Goal: Task Accomplishment & Management: Complete application form

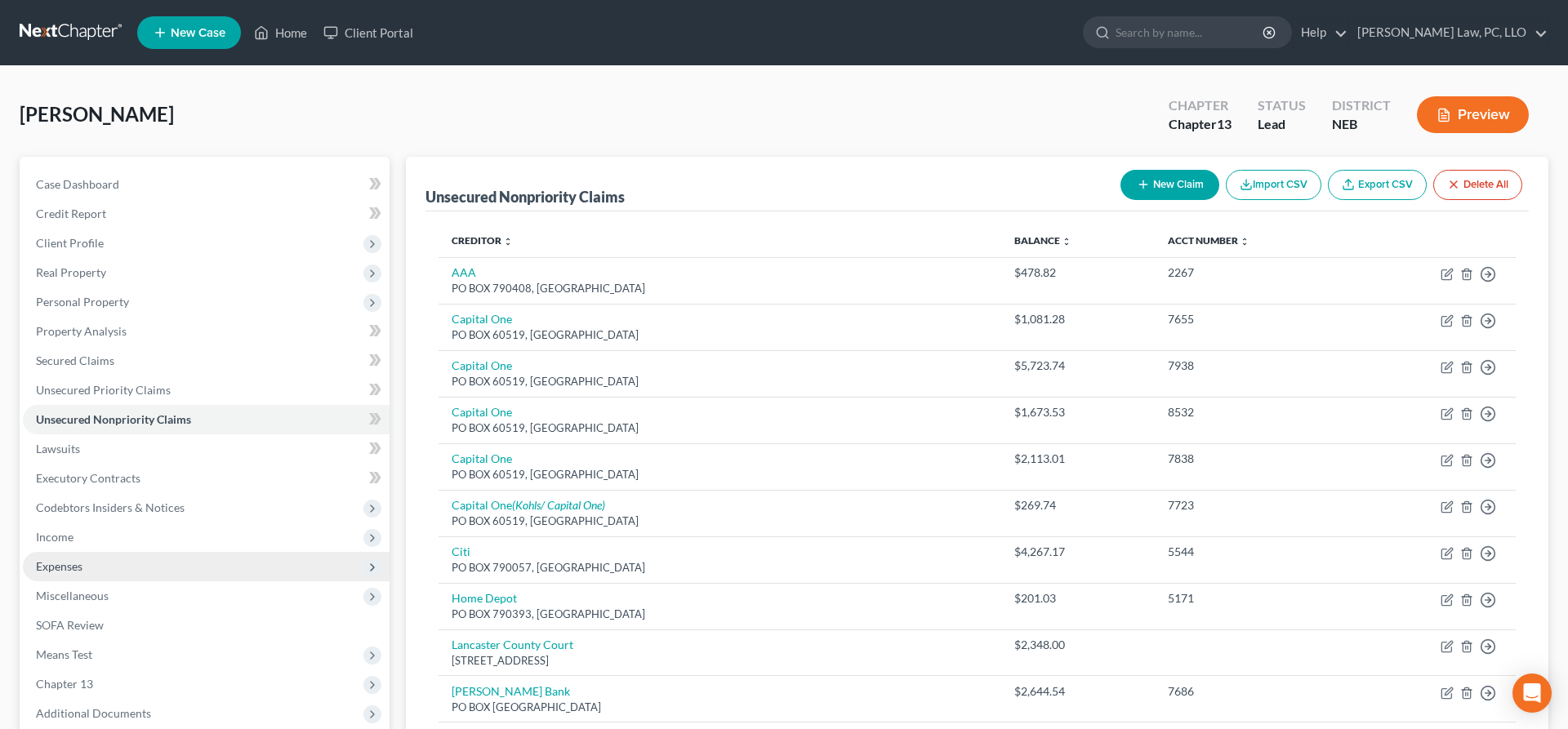
click at [163, 553] on span "Expenses" at bounding box center [206, 567] width 367 height 29
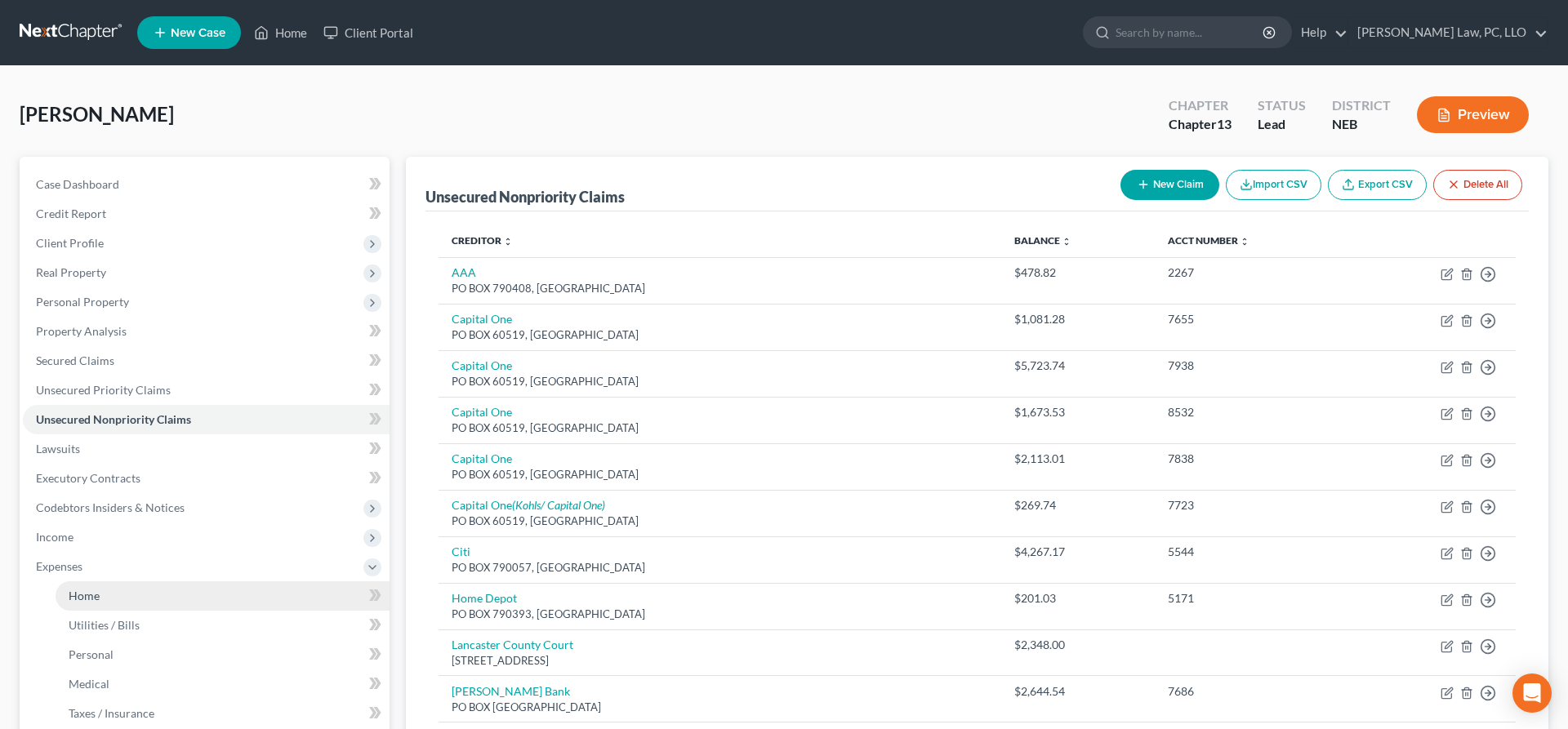
click at [165, 607] on link "Home" at bounding box center [223, 596] width 334 height 29
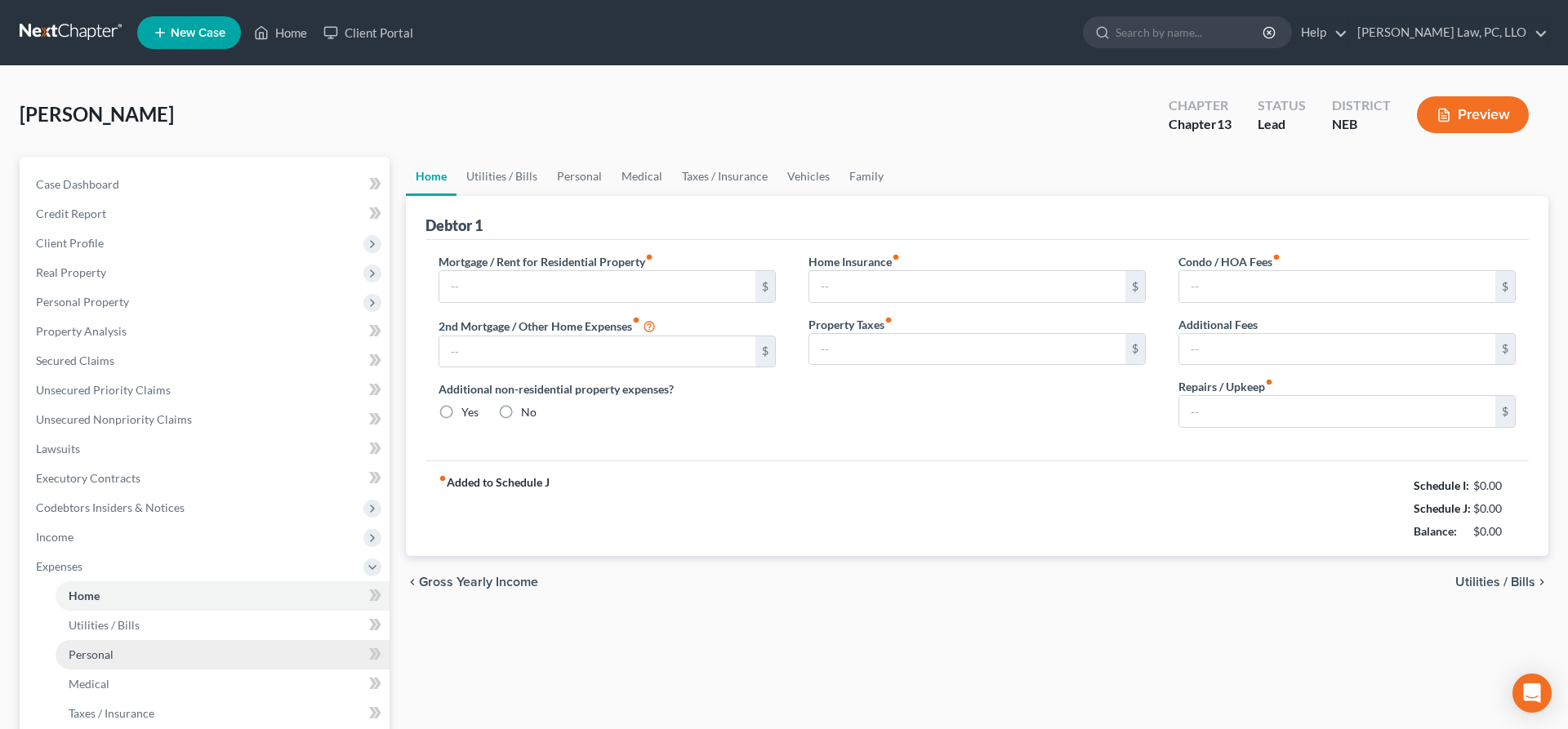
type input "1,100.00"
type input "0.00"
radio input "true"
type input "0.00"
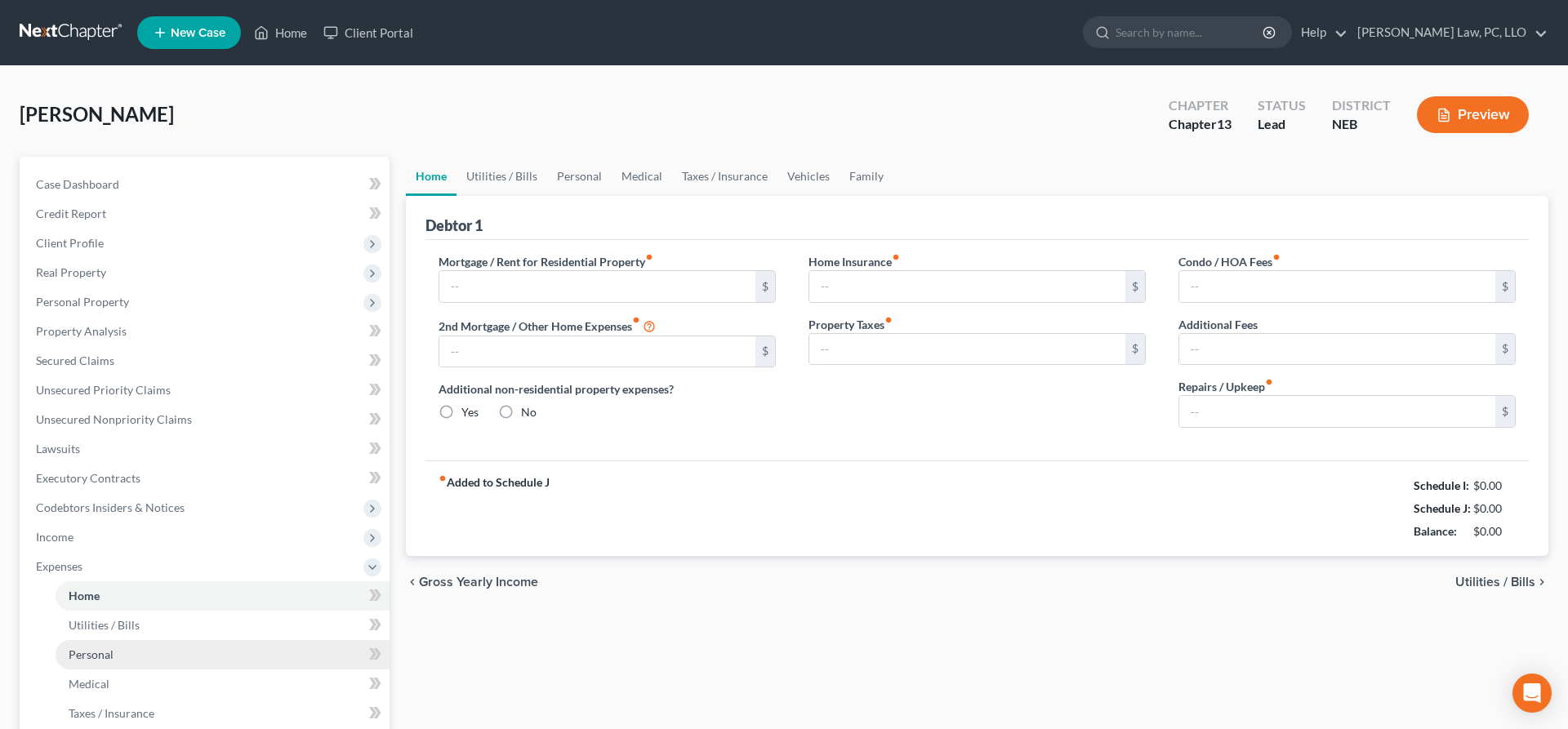
type input "0.00"
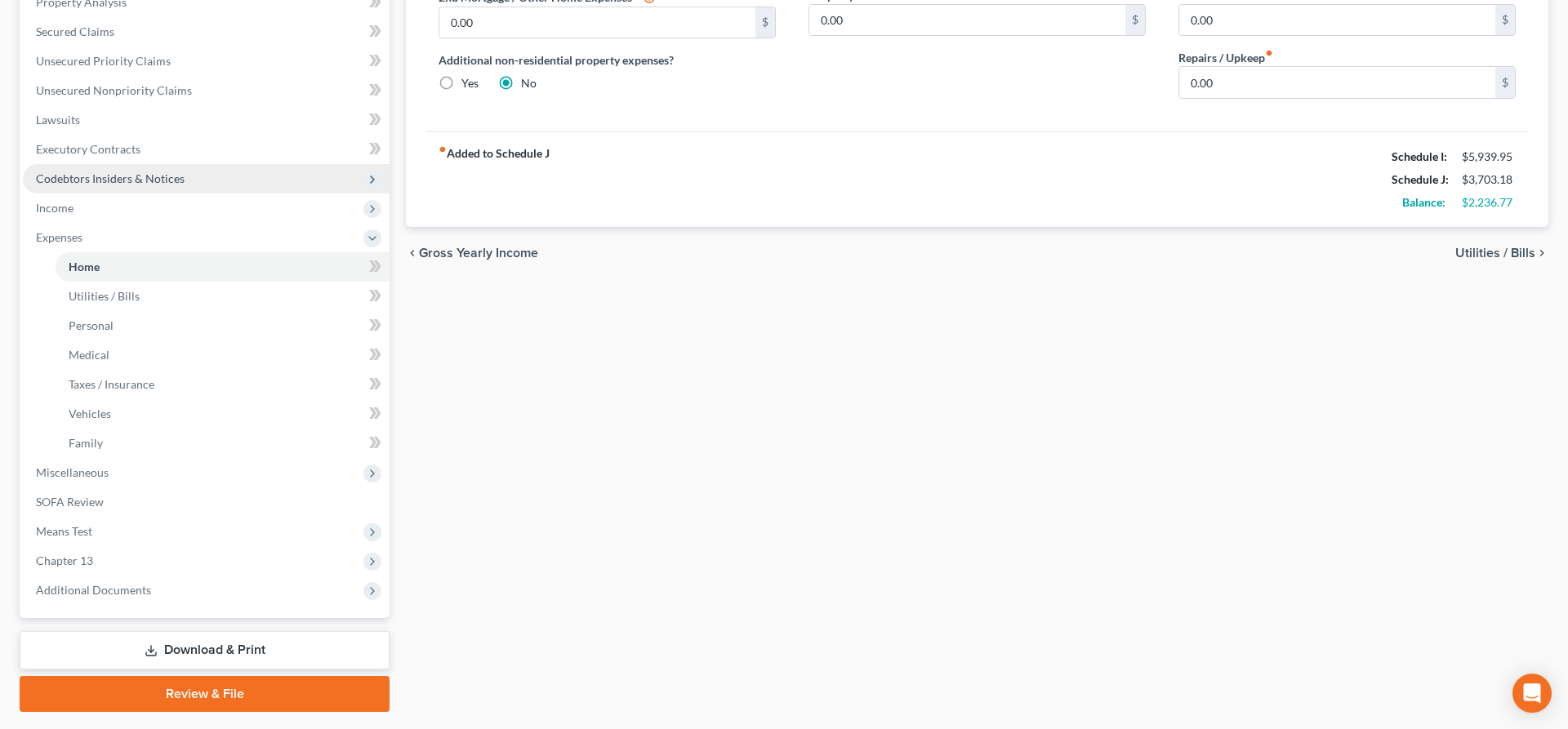
scroll to position [372, 0]
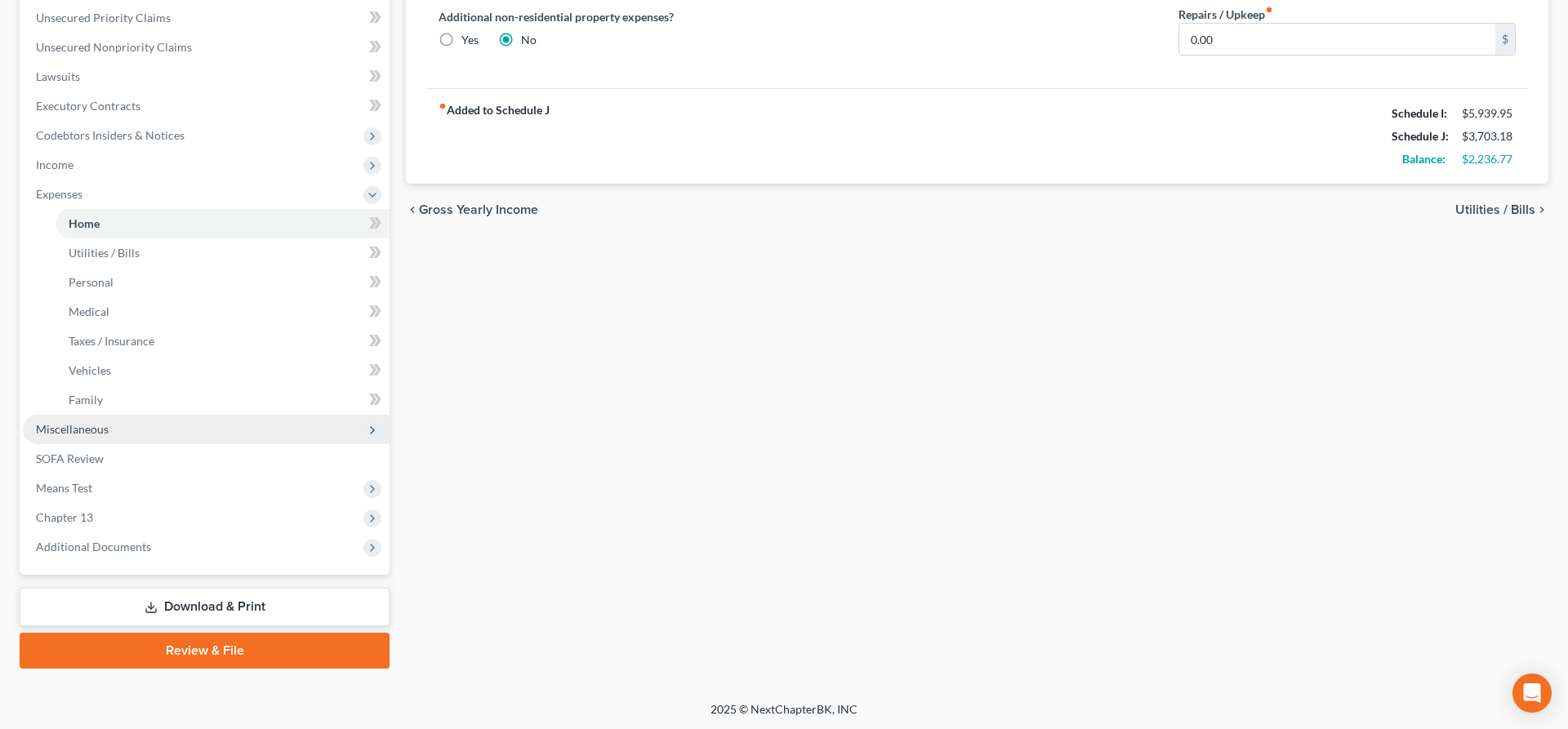
click at [178, 431] on span "Miscellaneous" at bounding box center [206, 430] width 367 height 29
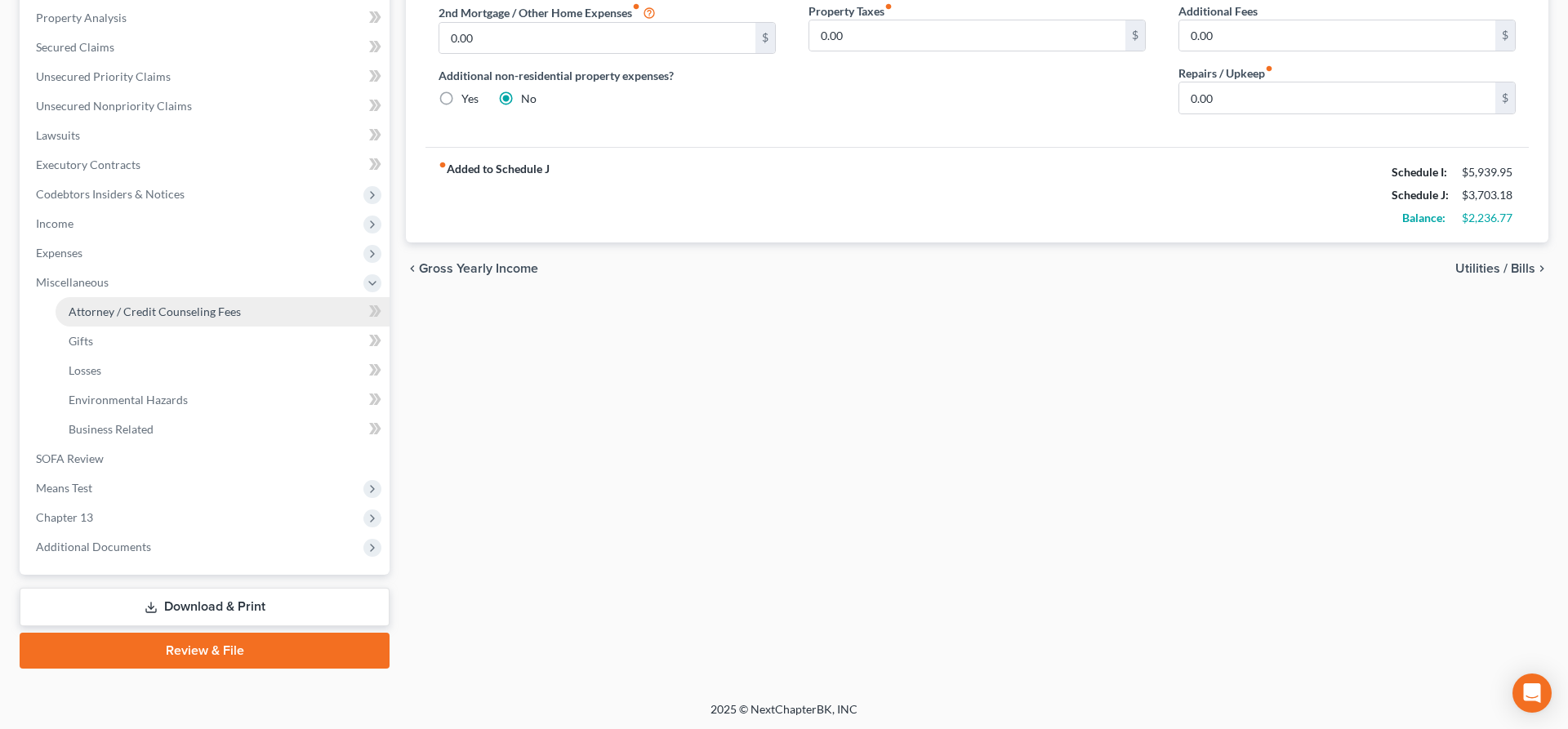
click at [204, 310] on span "Attorney / Credit Counseling Fees" at bounding box center [155, 311] width 173 height 14
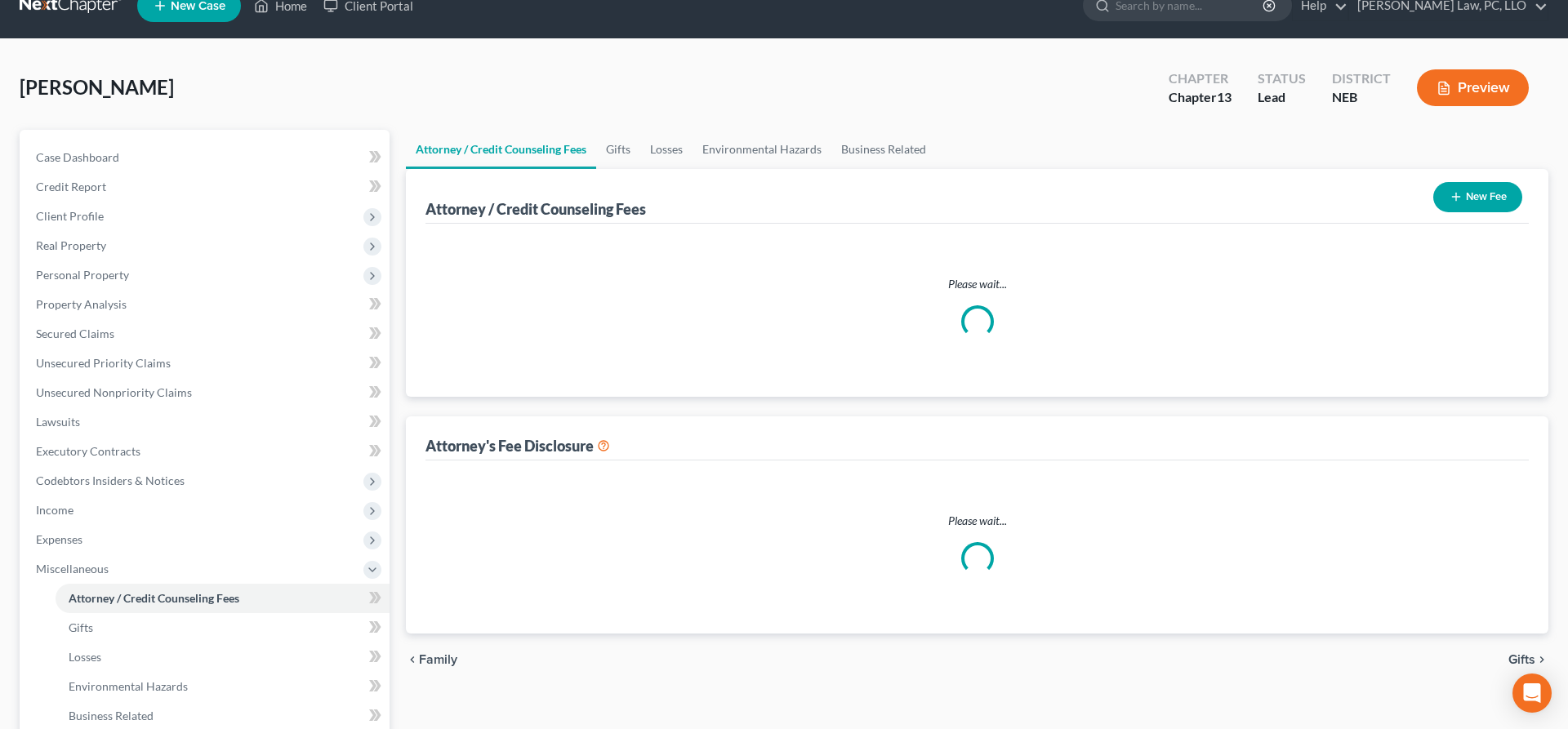
select select "1"
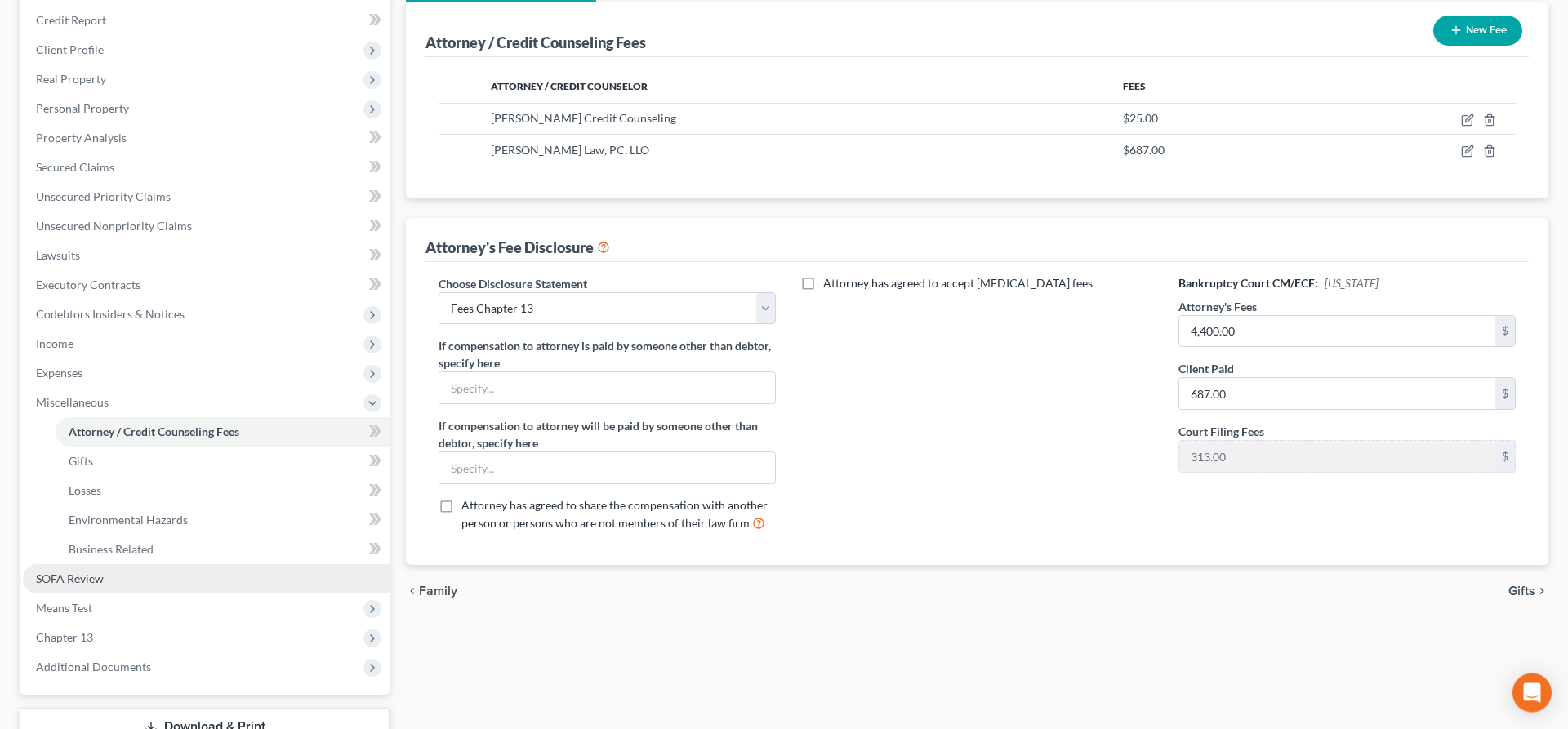
scroll to position [314, 0]
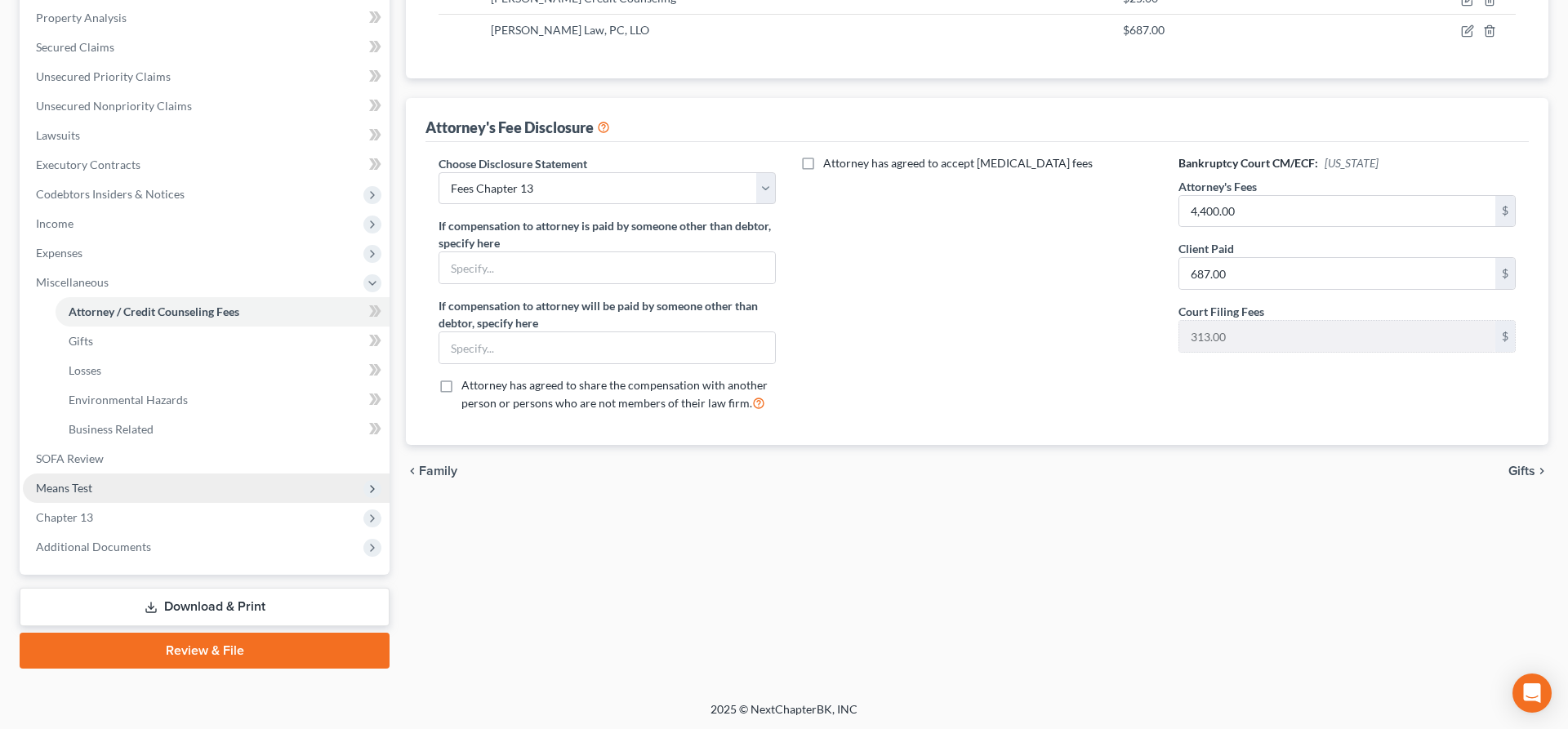
click at [163, 495] on span "Means Test" at bounding box center [206, 489] width 367 height 29
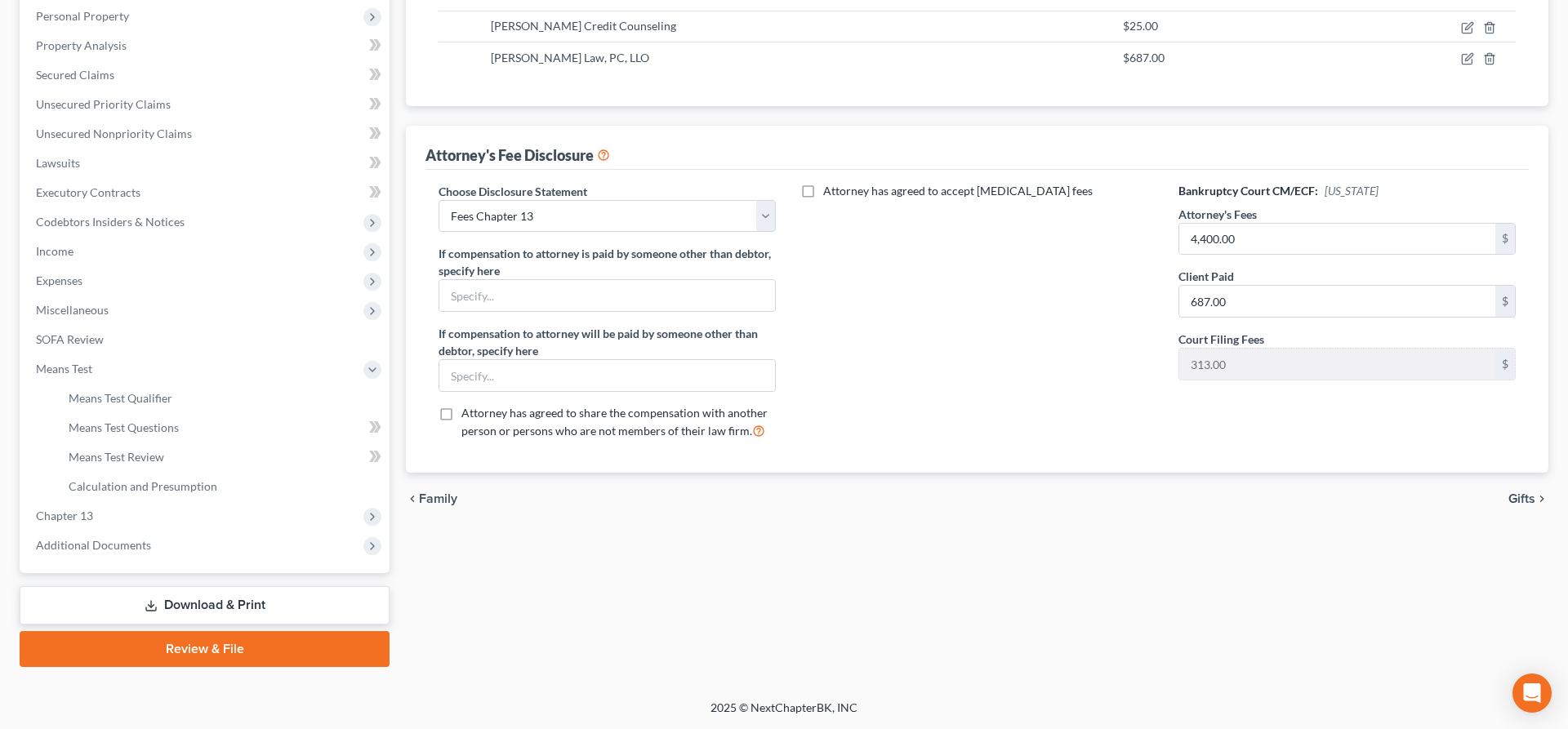
scroll to position [285, 0]
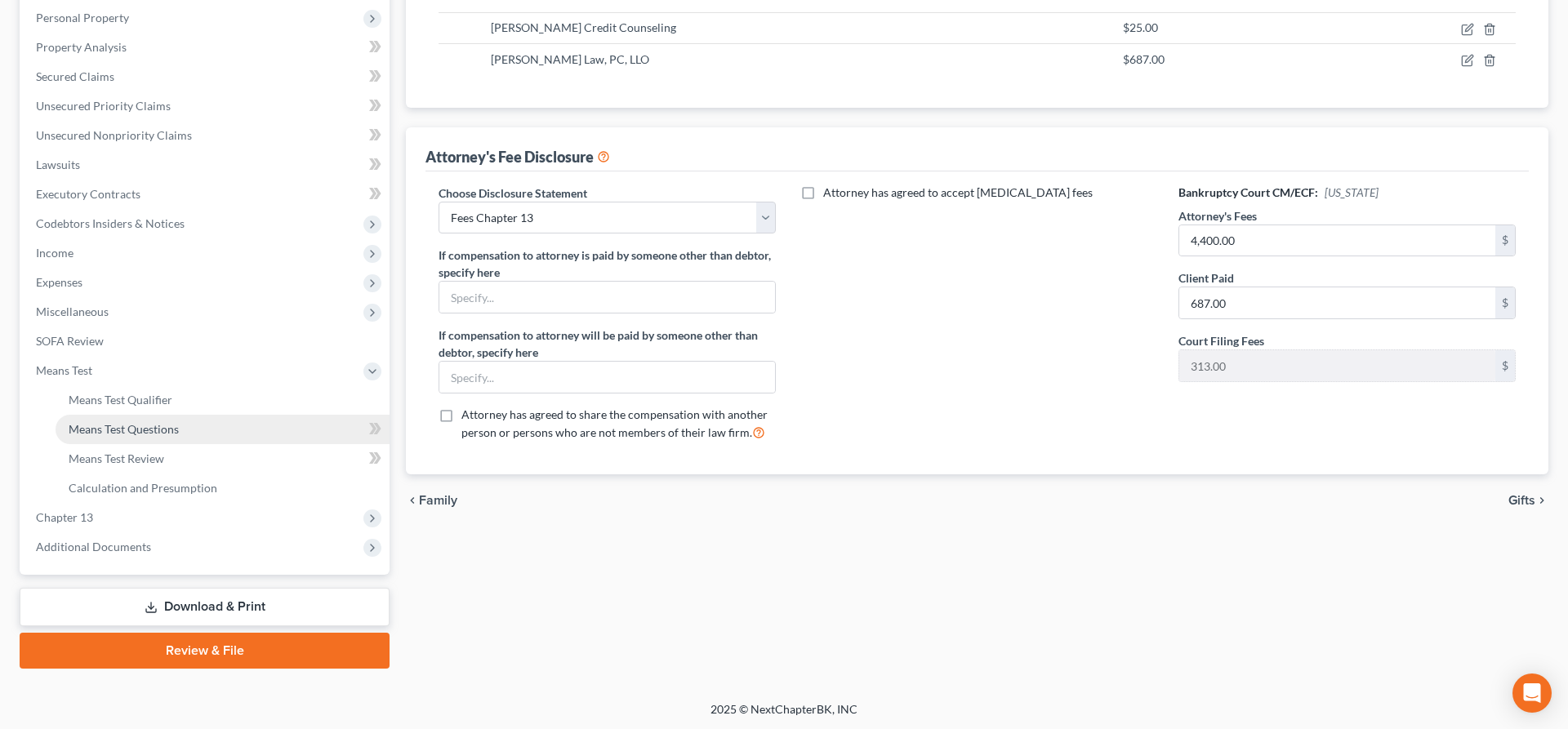
click at [161, 426] on span "Means Test Questions" at bounding box center [124, 429] width 110 height 14
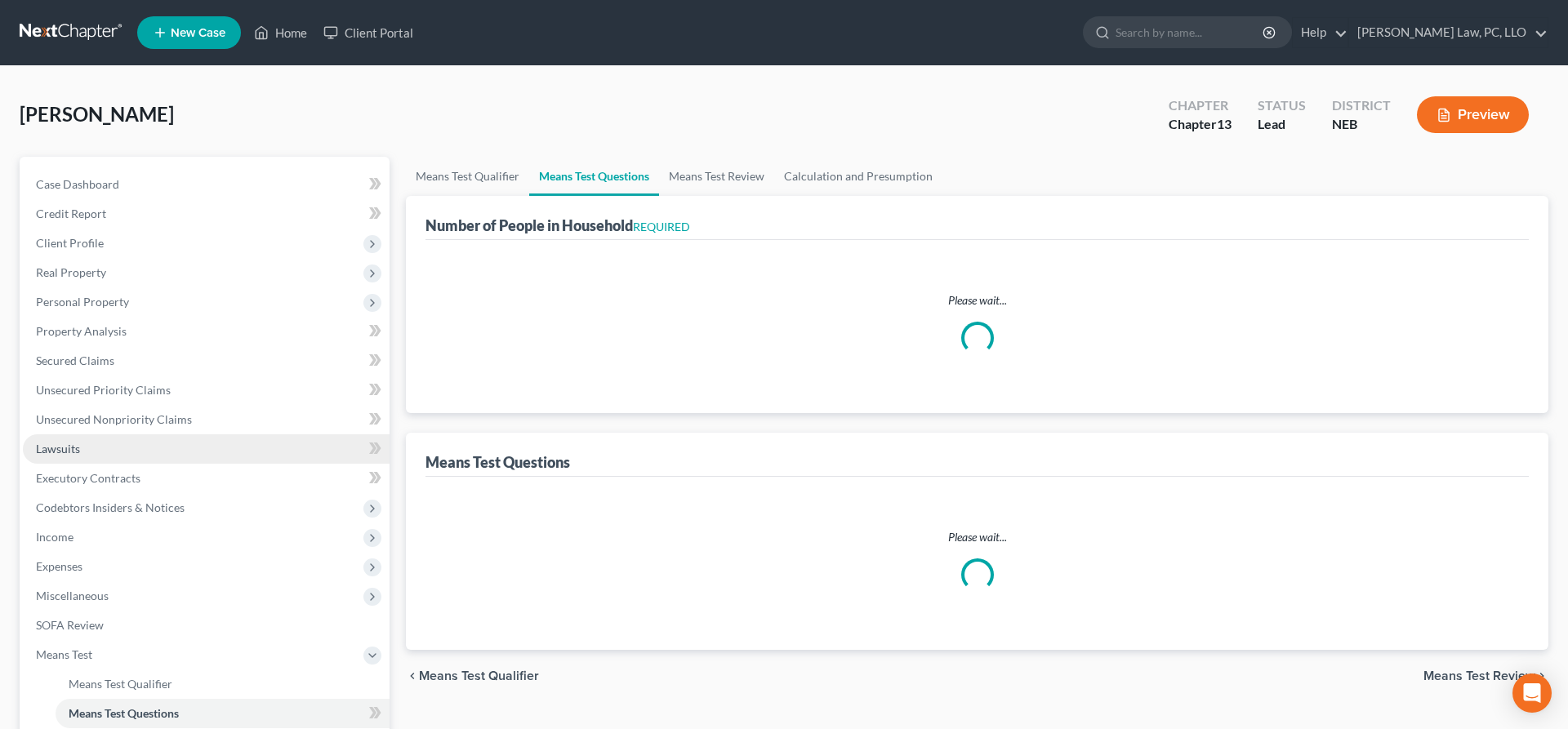
select select "1"
select select "60"
select select "1"
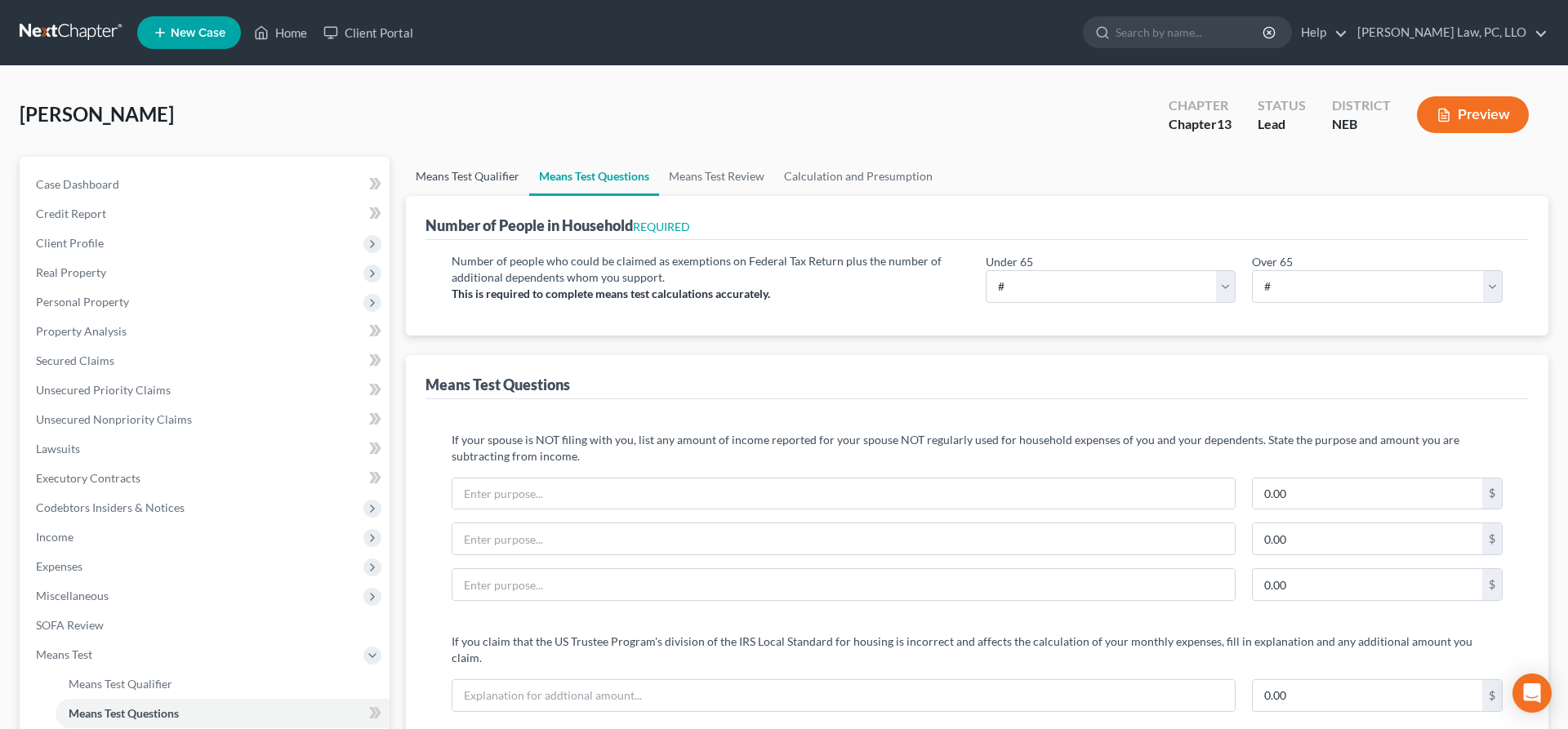
click at [468, 181] on link "Means Test Qualifier" at bounding box center [468, 177] width 124 height 39
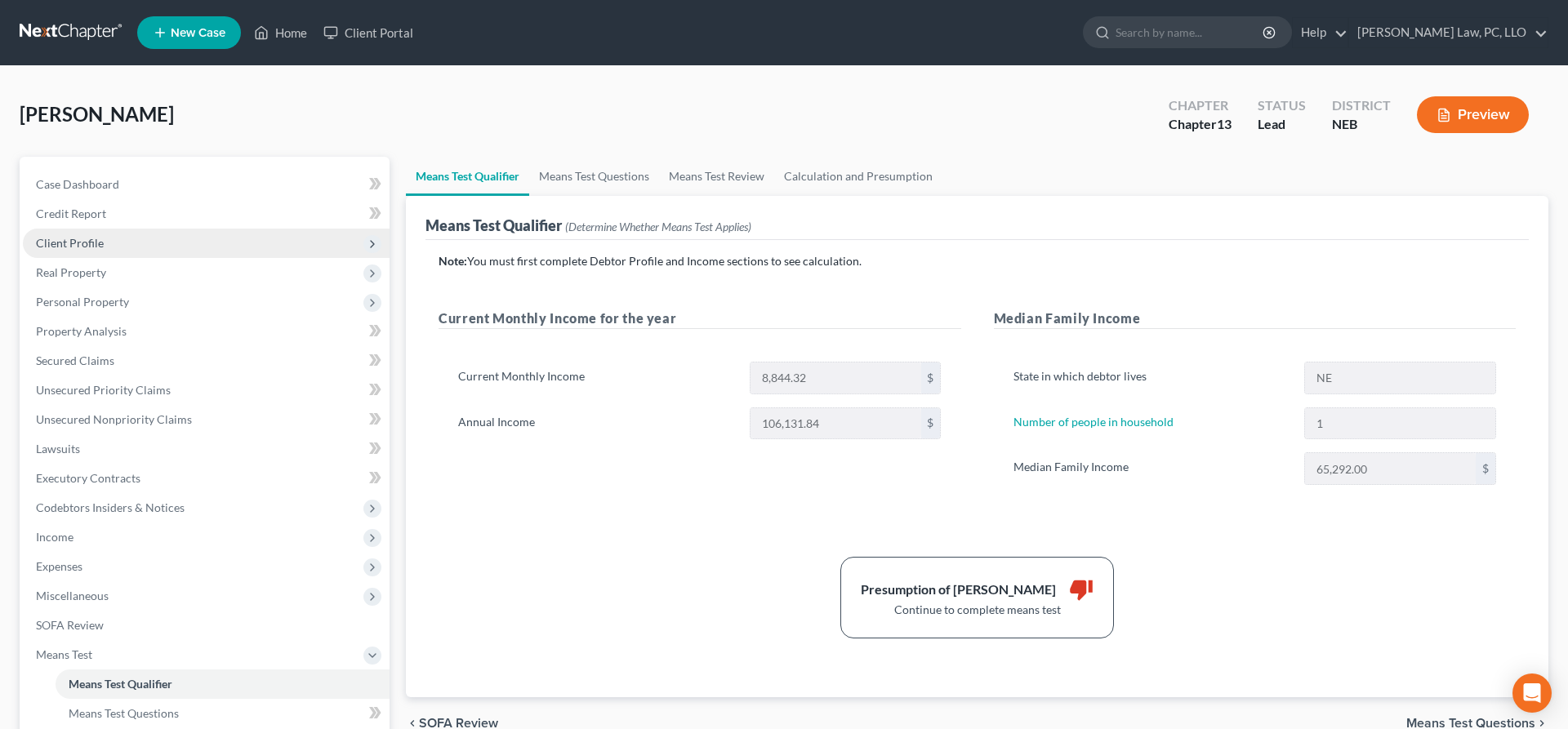
click at [127, 246] on span "Client Profile" at bounding box center [206, 243] width 367 height 29
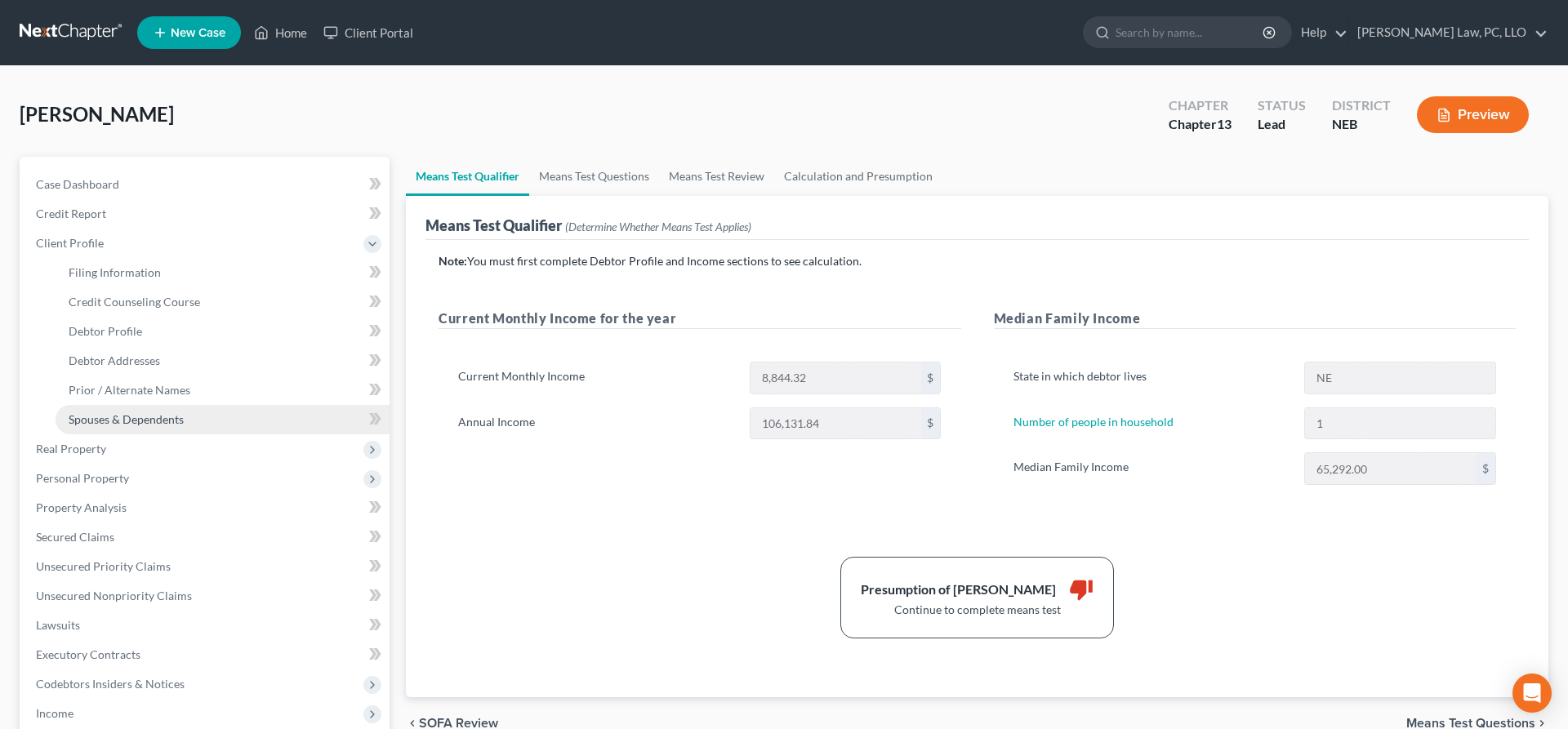
click at [158, 412] on span "Spouses & Dependents" at bounding box center [126, 419] width 115 height 14
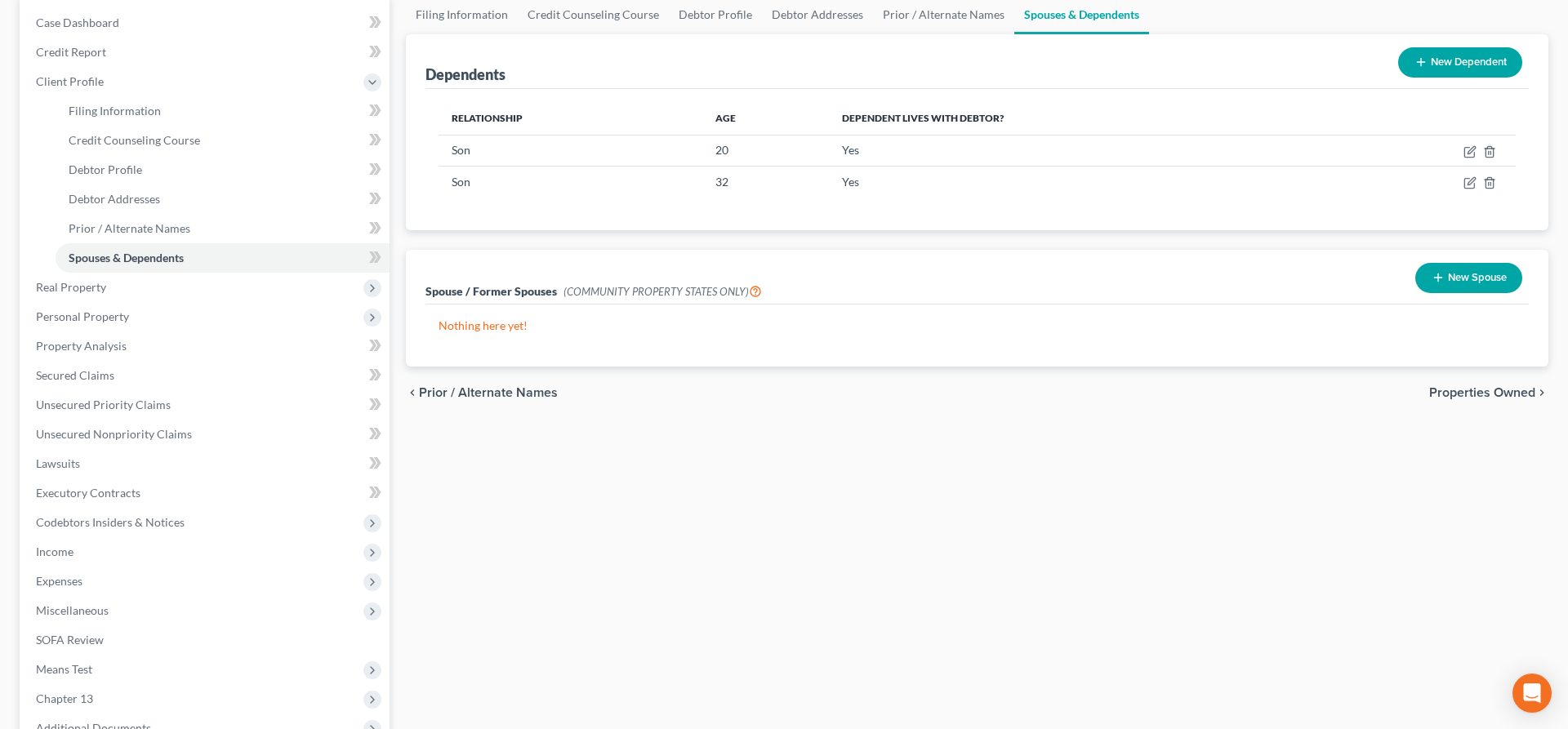
scroll to position [342, 0]
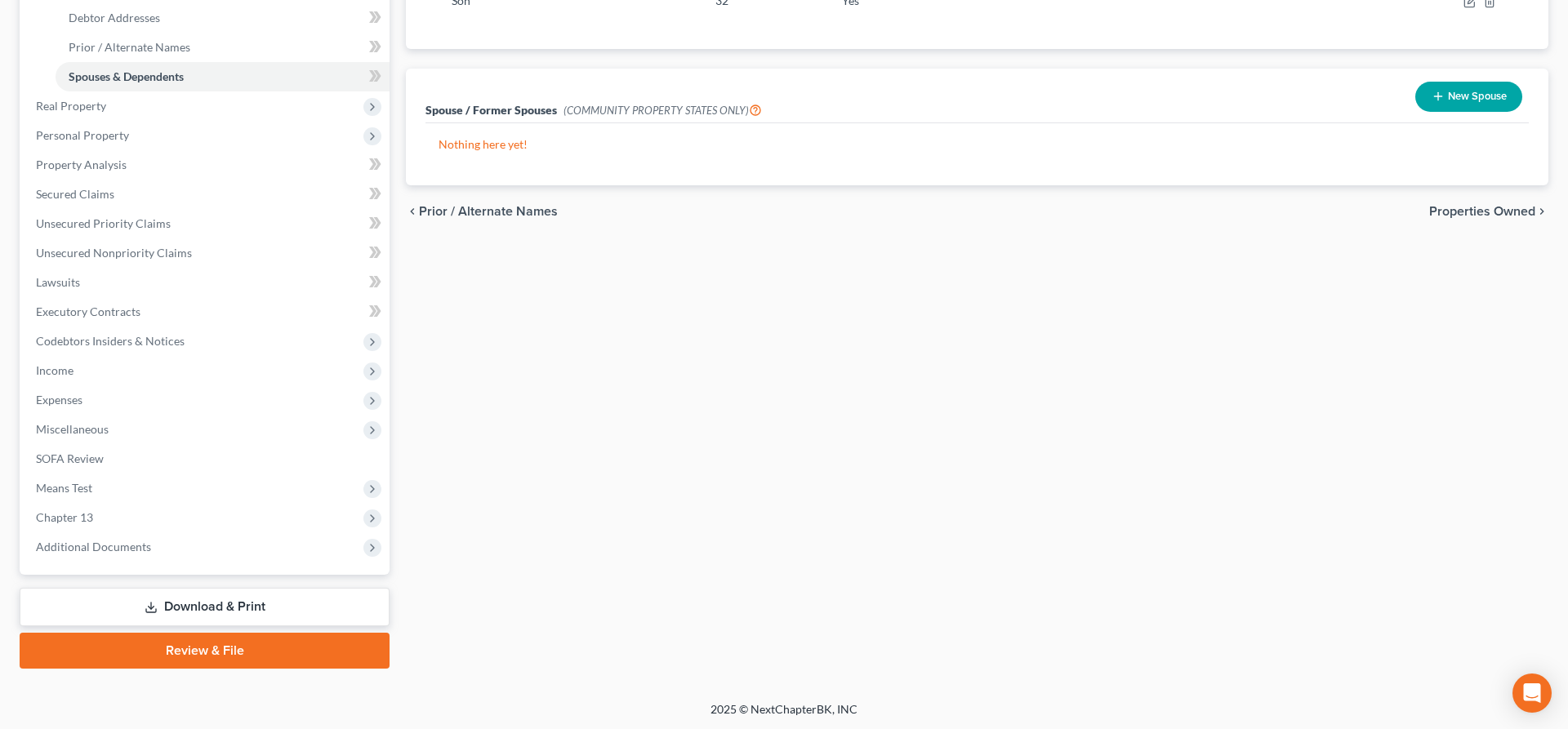
click at [320, 606] on link "Download & Print" at bounding box center [204, 606] width 370 height 38
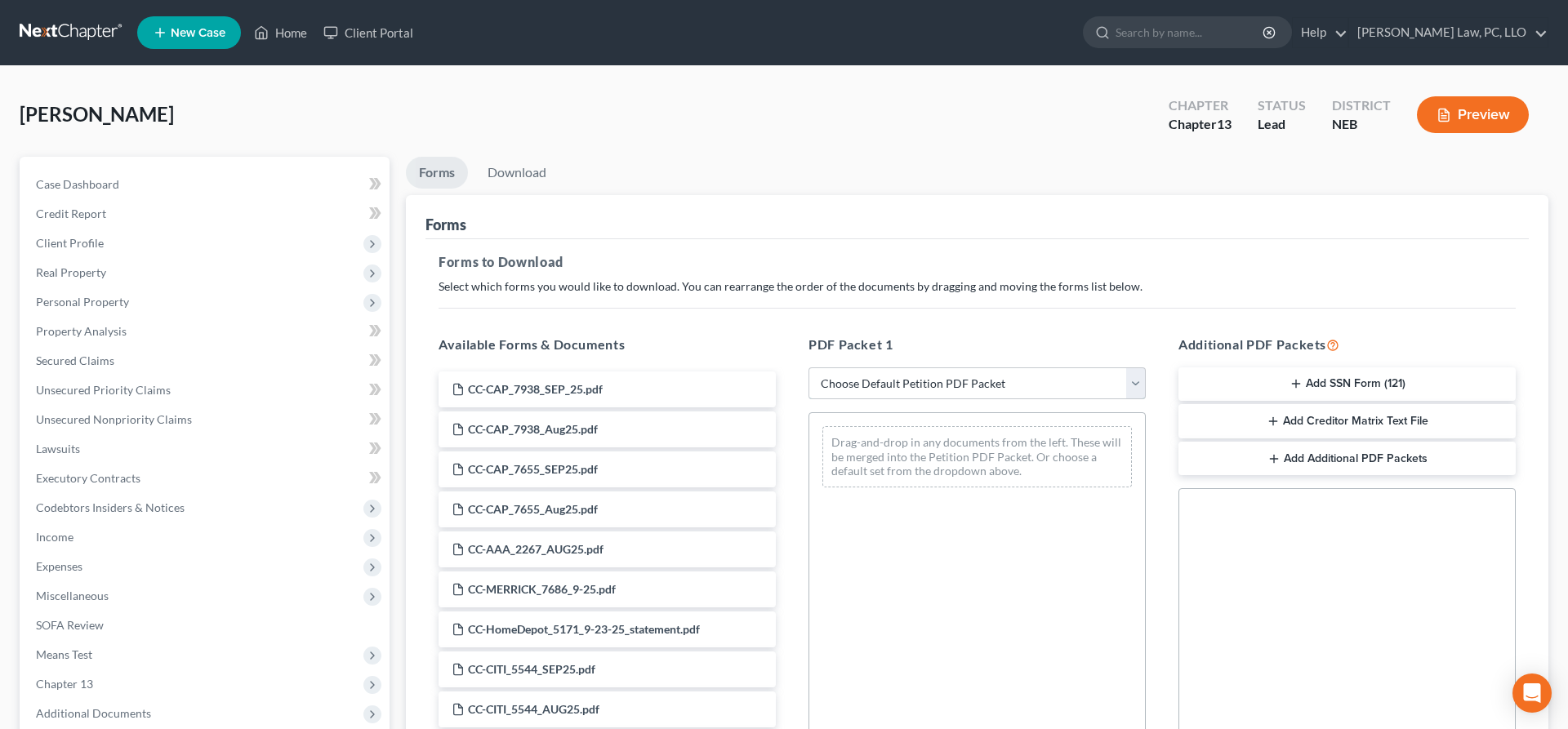
click at [809, 367] on select "Choose Default Petition PDF Packet Complete Bankruptcy Petition (all forms and …" at bounding box center [977, 383] width 338 height 32
select select "7"
click option "Chapter 13 Template" at bounding box center [0, 0] width 0 height 0
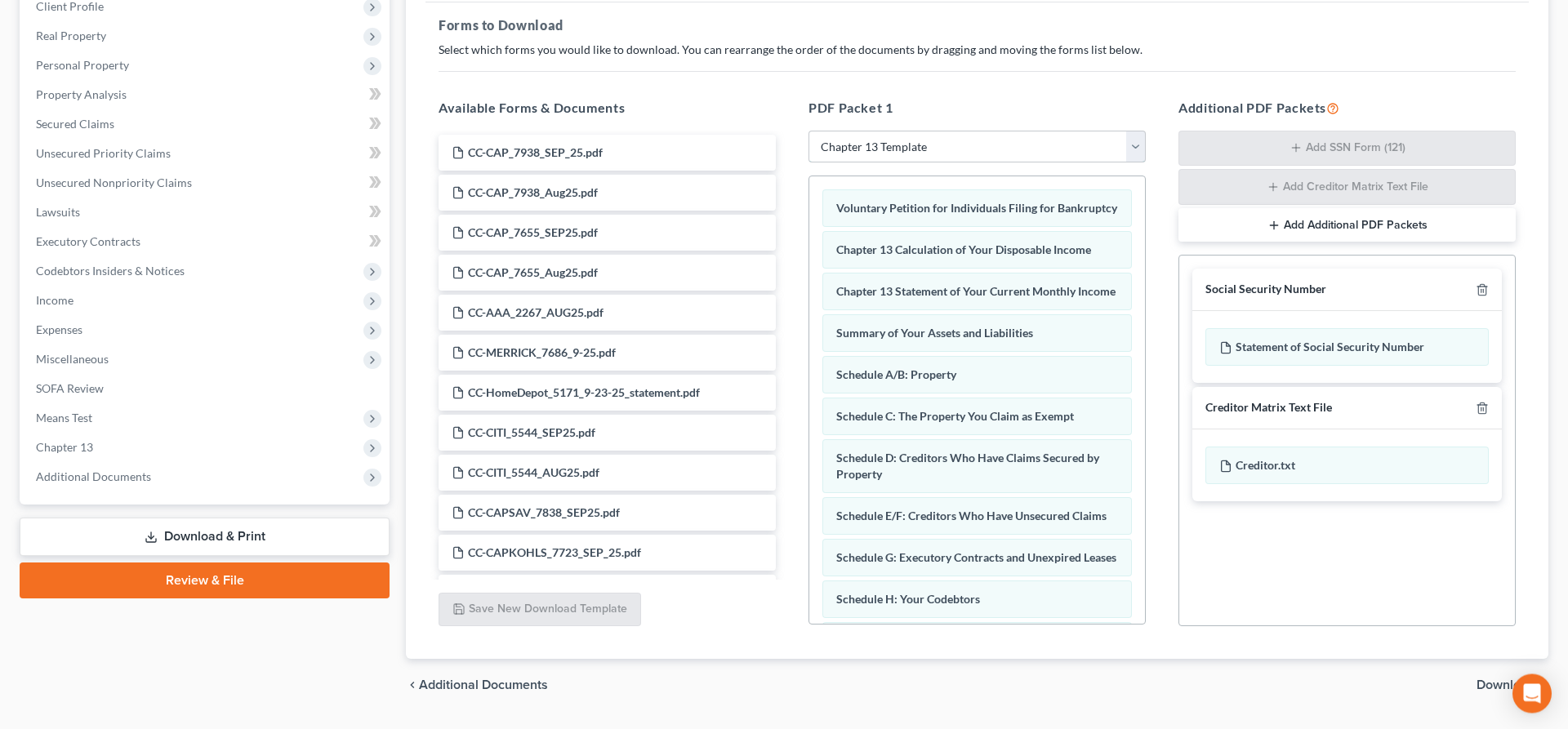
scroll to position [280, 0]
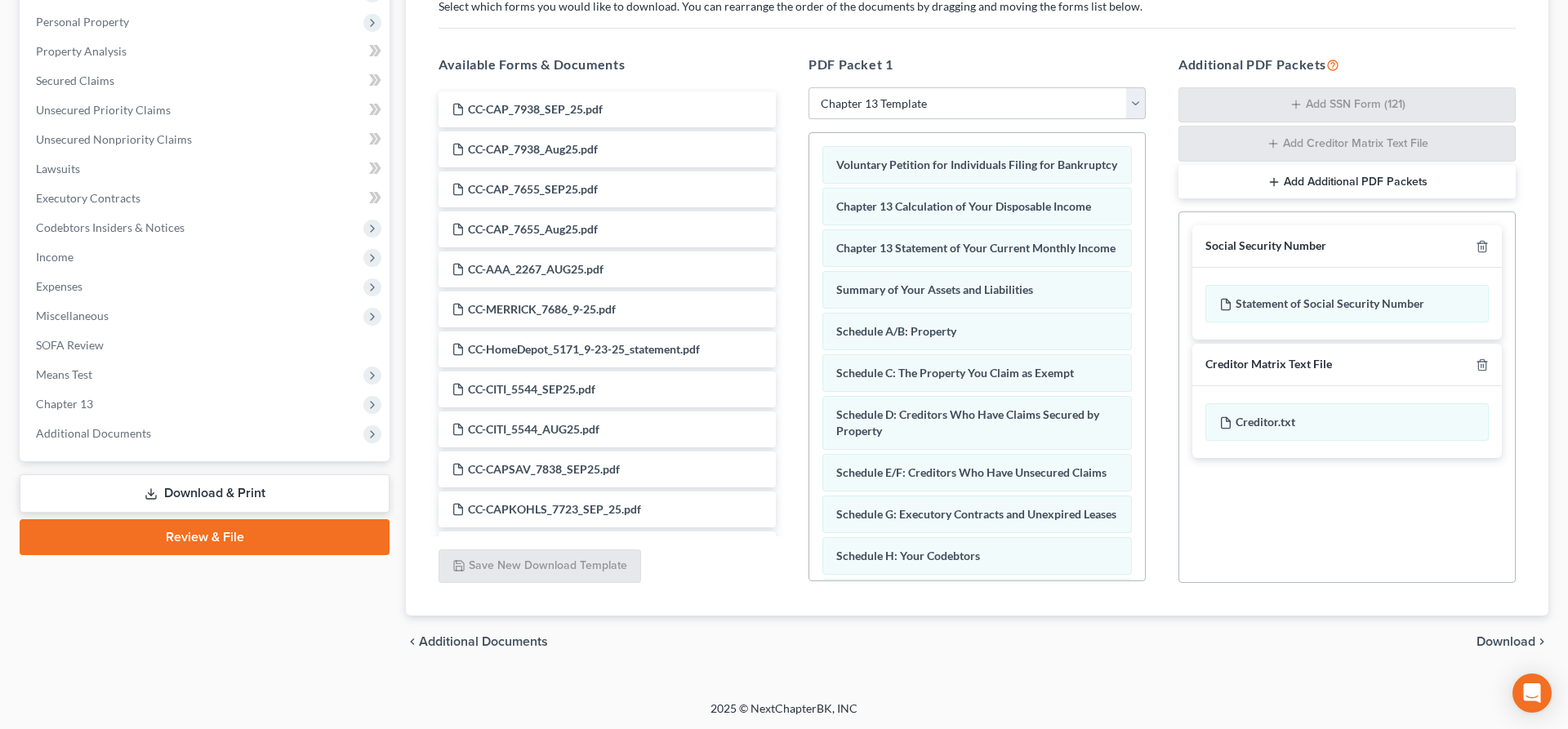
drag, startPoint x: 1532, startPoint y: 632, endPoint x: 1531, endPoint y: 641, distance: 9.1
click at [1532, 635] on div "chevron_left Additional Documents Download chevron_right" at bounding box center [977, 641] width 1142 height 52
click at [1531, 641] on span "Download" at bounding box center [1506, 641] width 59 height 13
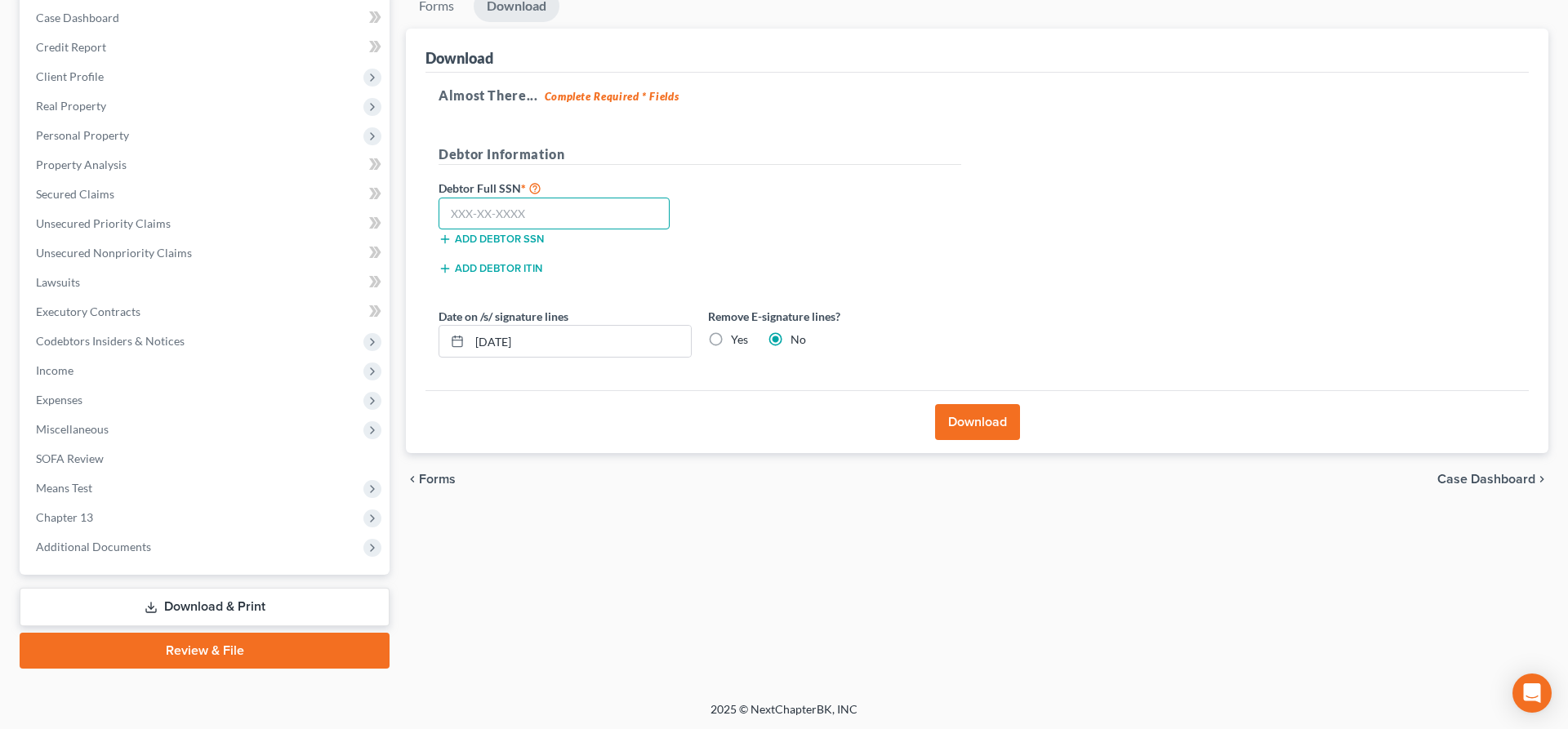
click at [572, 210] on input "text" at bounding box center [553, 213] width 231 height 32
type input "506-02-4256"
click at [731, 339] on label "Yes" at bounding box center [739, 339] width 17 height 17
click at [737, 339] on input "Yes" at bounding box center [742, 337] width 11 height 11
radio input "true"
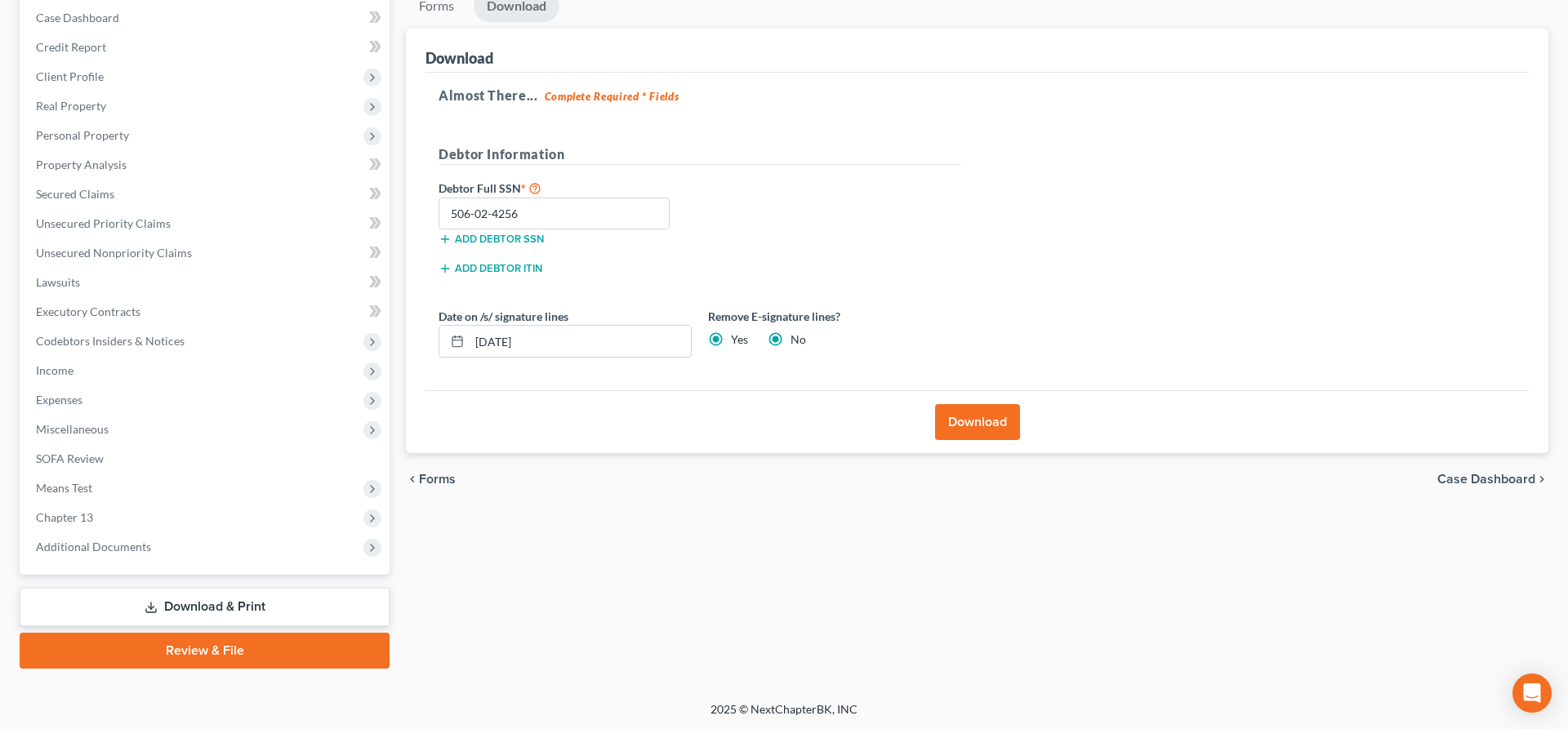
radio input "false"
drag, startPoint x: 525, startPoint y: 346, endPoint x: 394, endPoint y: 347, distance: 131.0
click at [469, 347] on input "[DATE]" at bounding box center [580, 341] width 222 height 31
click at [959, 422] on button "Download" at bounding box center [977, 422] width 85 height 36
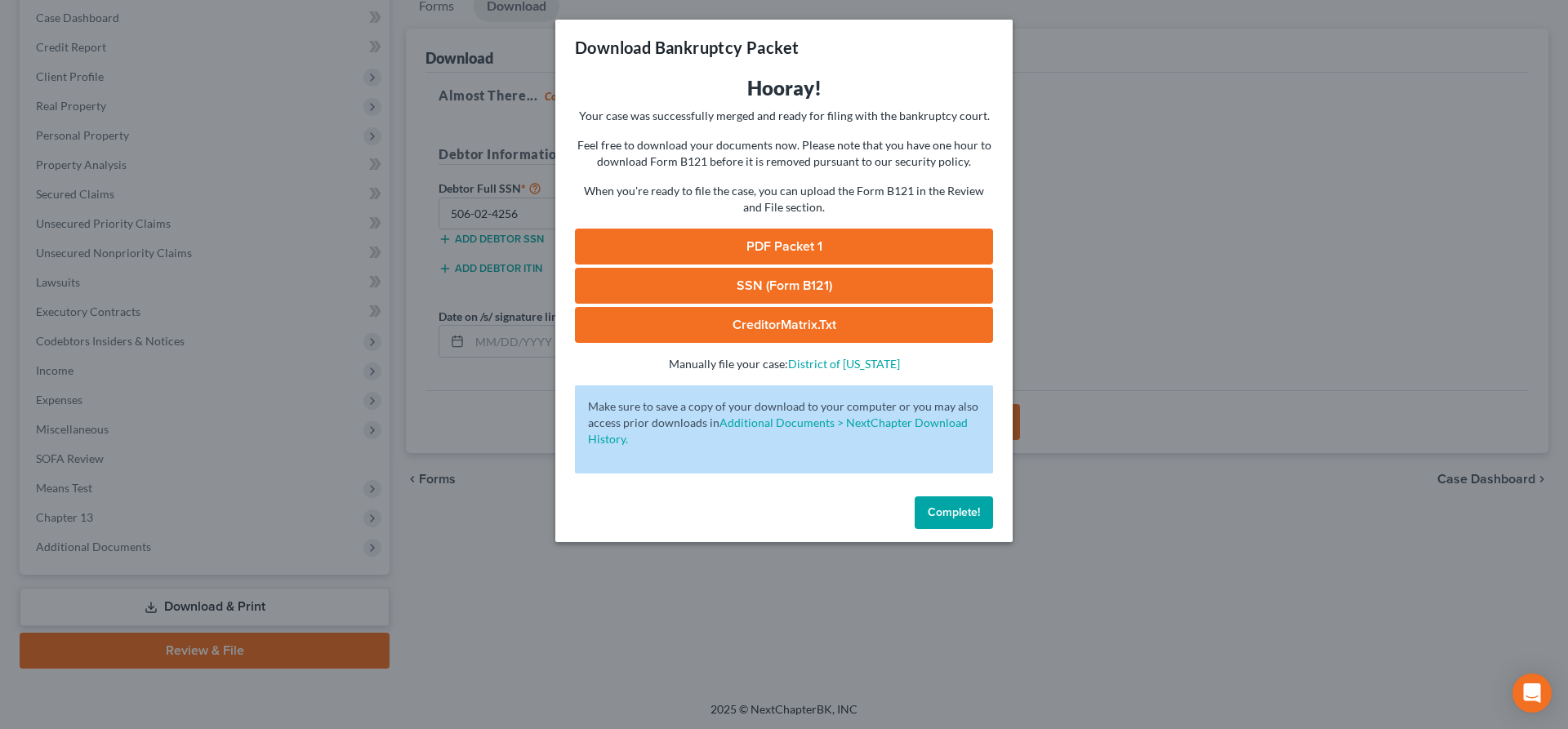
click at [783, 286] on link "SSN (Form B121)" at bounding box center [784, 286] width 418 height 36
click at [717, 235] on link "PDF Packet 1" at bounding box center [784, 246] width 418 height 36
click at [985, 508] on button "Complete!" at bounding box center [954, 512] width 78 height 32
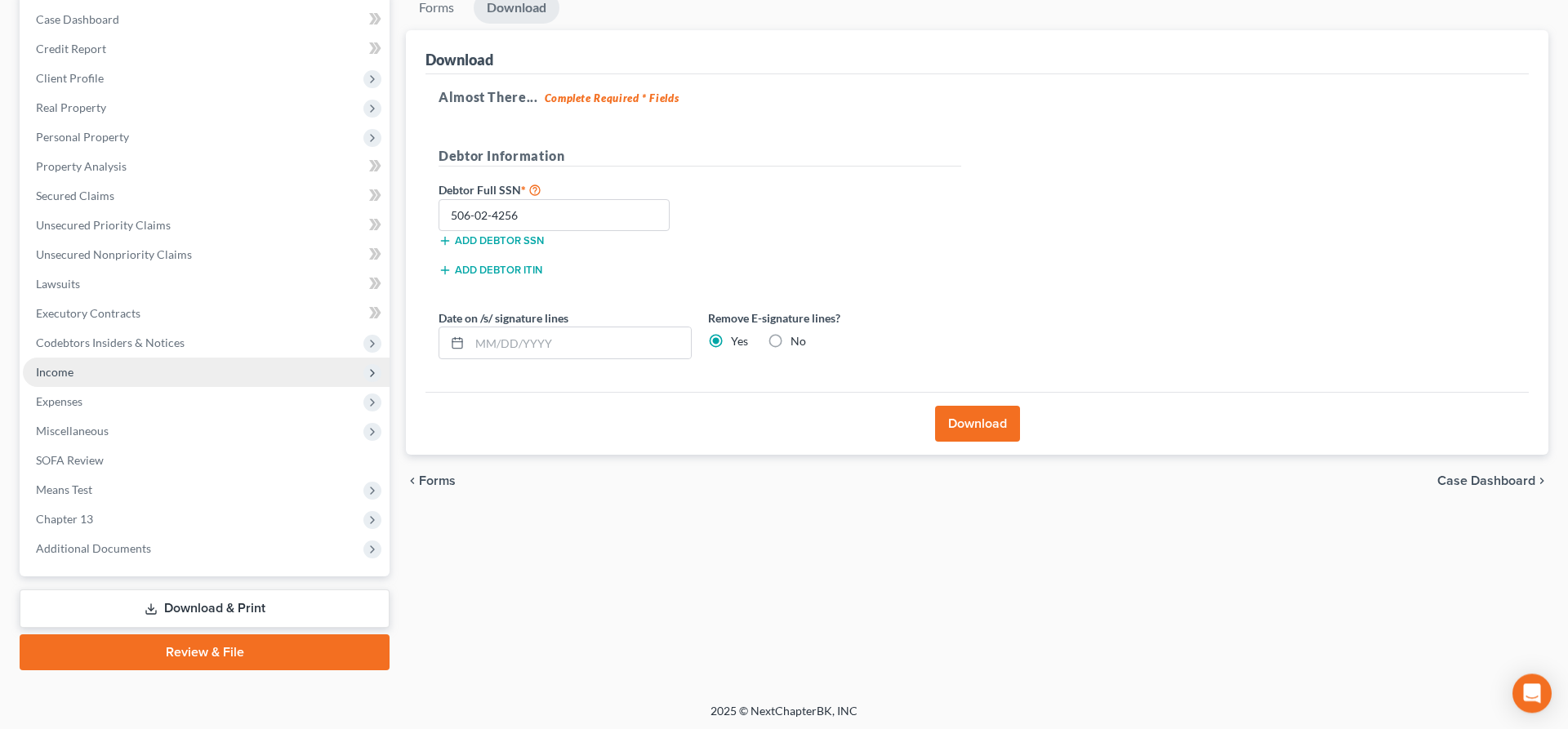
scroll to position [0, 0]
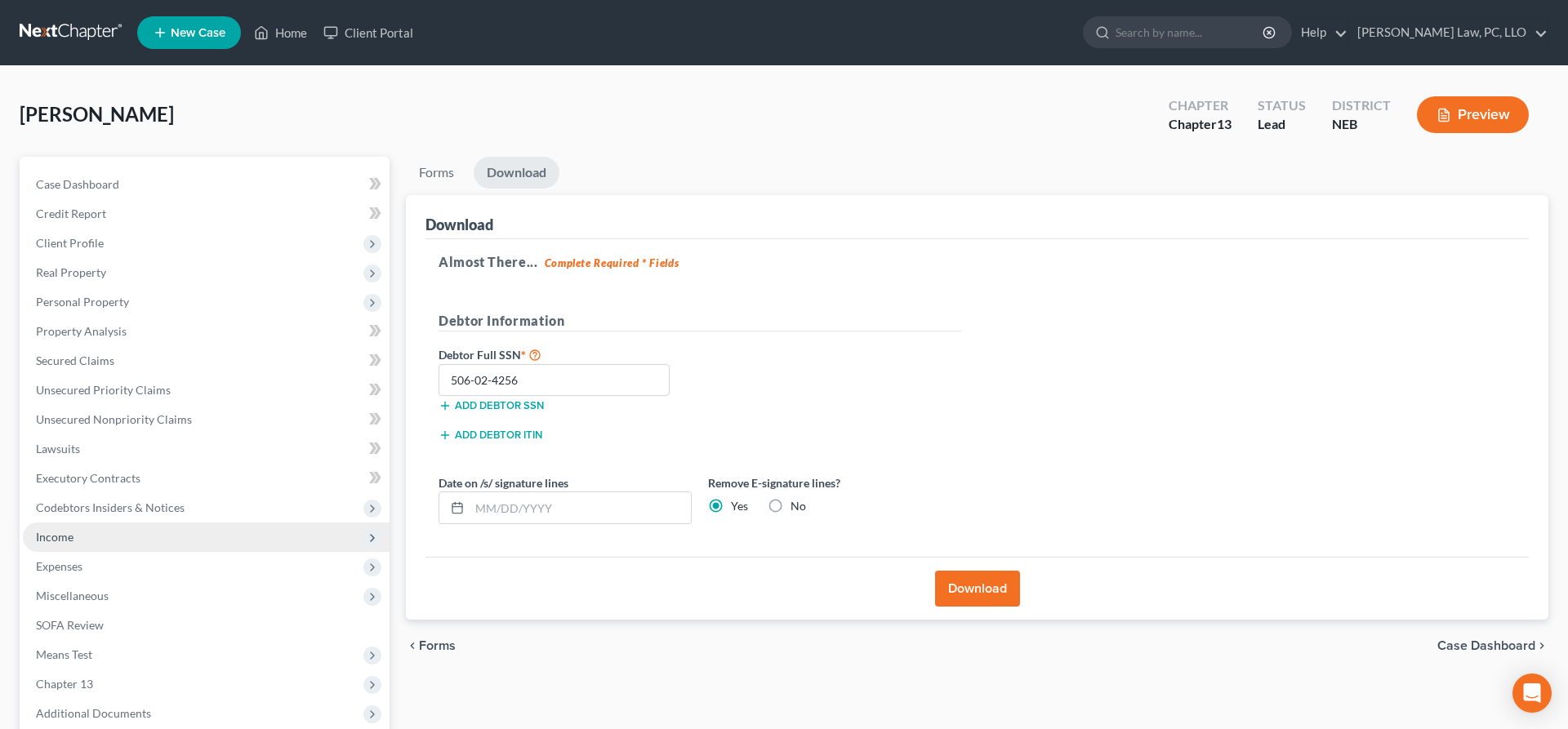
click at [152, 539] on span "Income" at bounding box center [206, 538] width 367 height 29
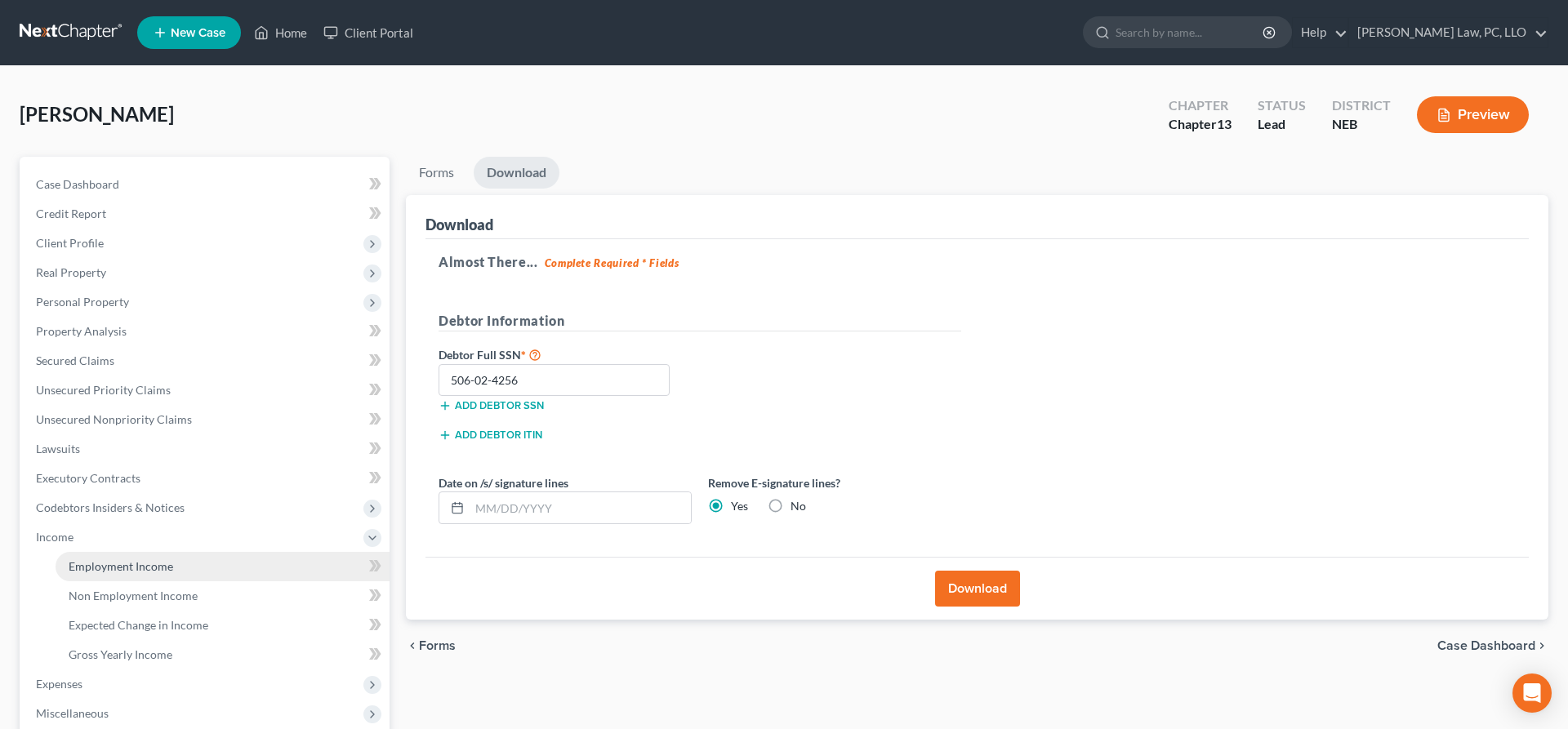
click at [164, 564] on span "Employment Income" at bounding box center [121, 566] width 105 height 14
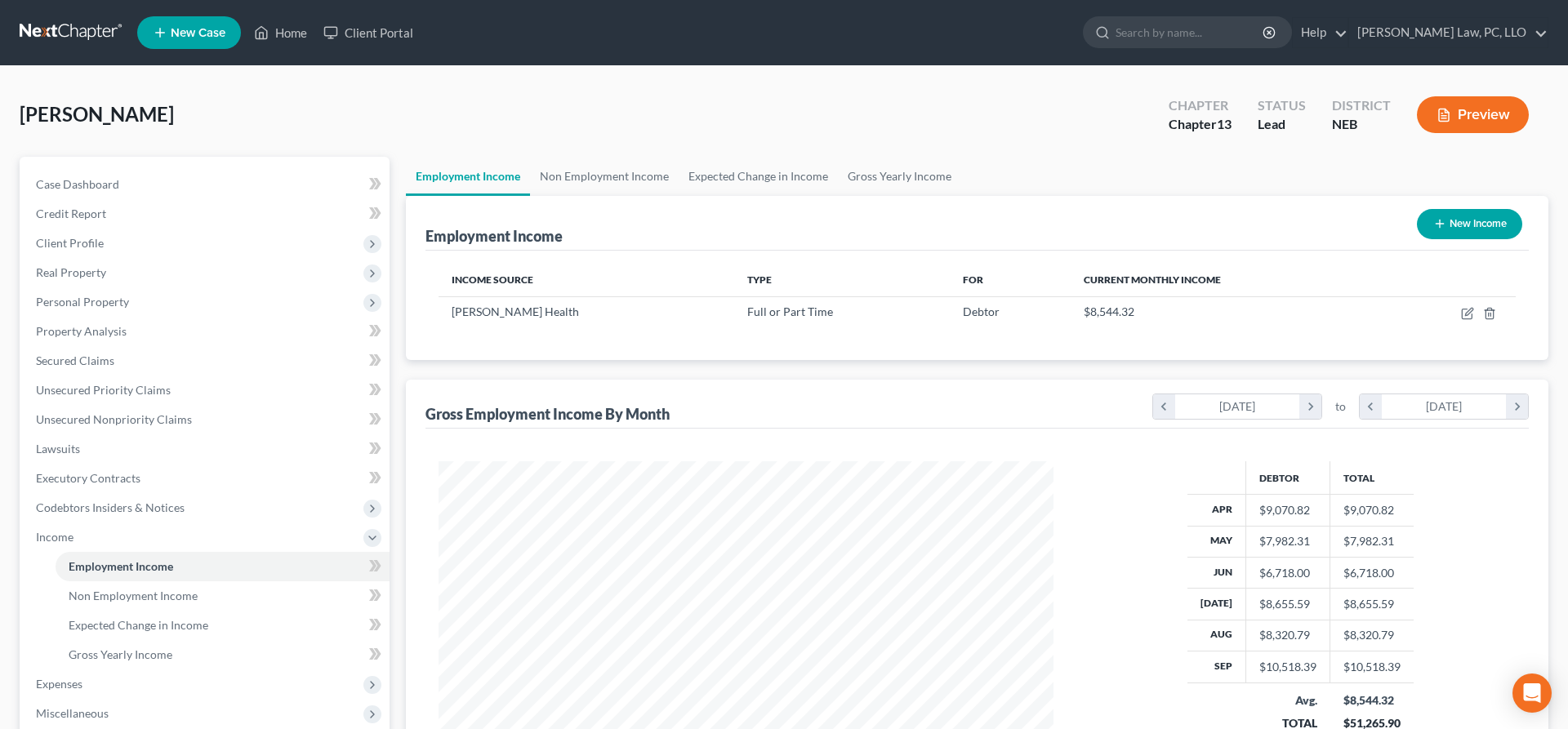
scroll to position [307, 648]
click at [1467, 314] on icon "button" at bounding box center [1467, 313] width 13 height 13
select select "0"
select select "30"
select select "2"
